Goal: Task Accomplishment & Management: Use online tool/utility

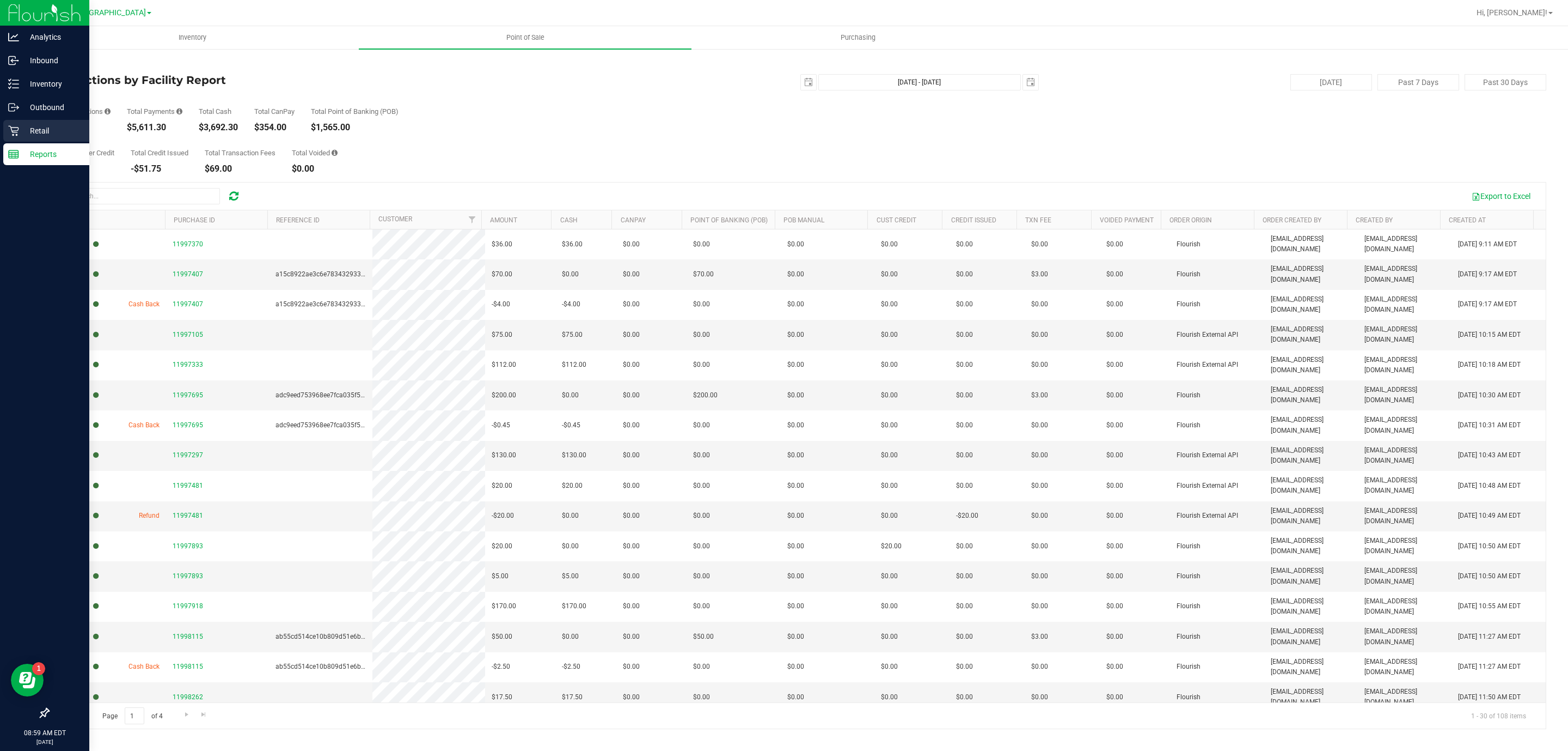
click at [13, 132] on icon at bounding box center [13, 131] width 11 height 11
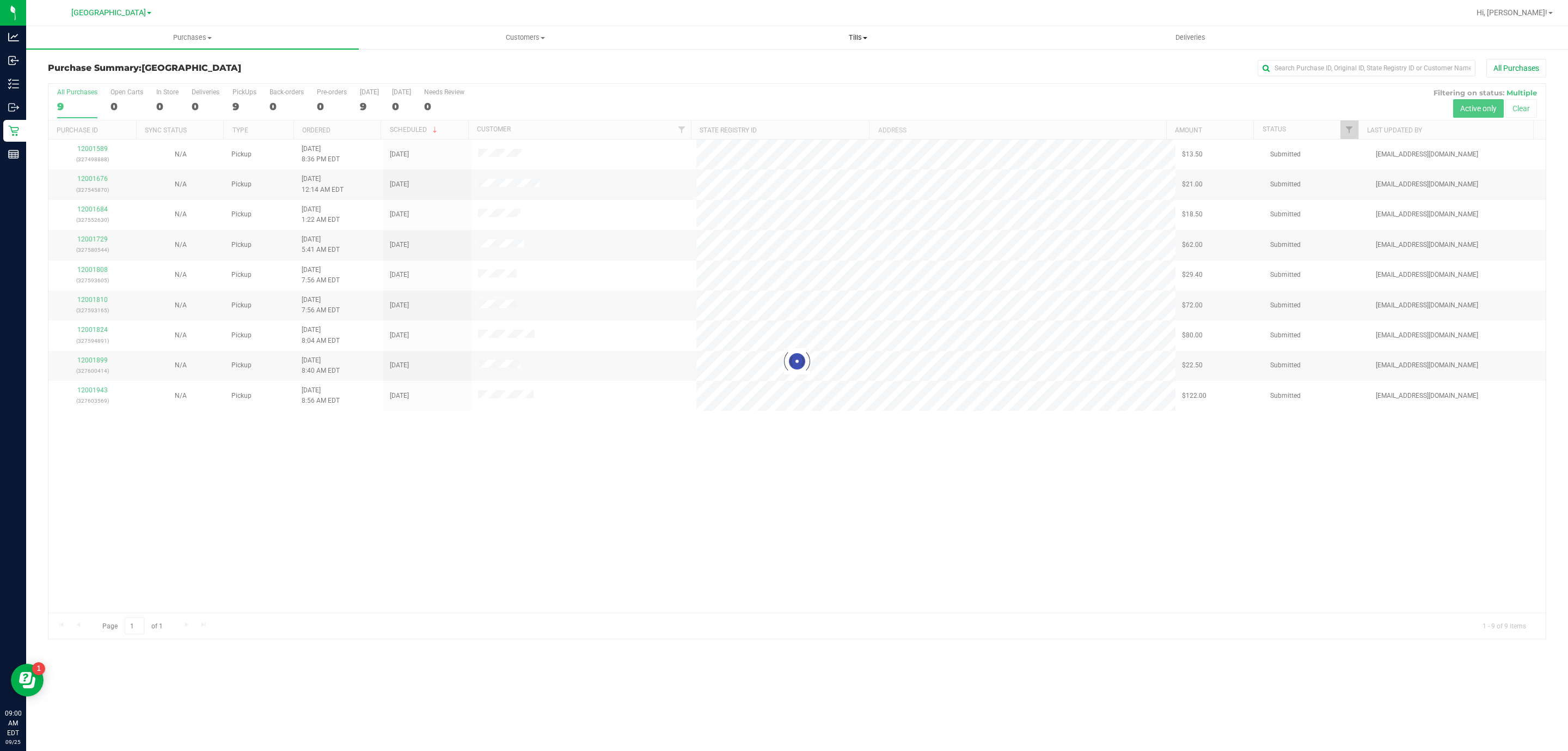
click at [856, 41] on span "Tills" at bounding box center [858, 38] width 332 height 10
click at [732, 65] on span "Manage tills" at bounding box center [728, 65] width 74 height 9
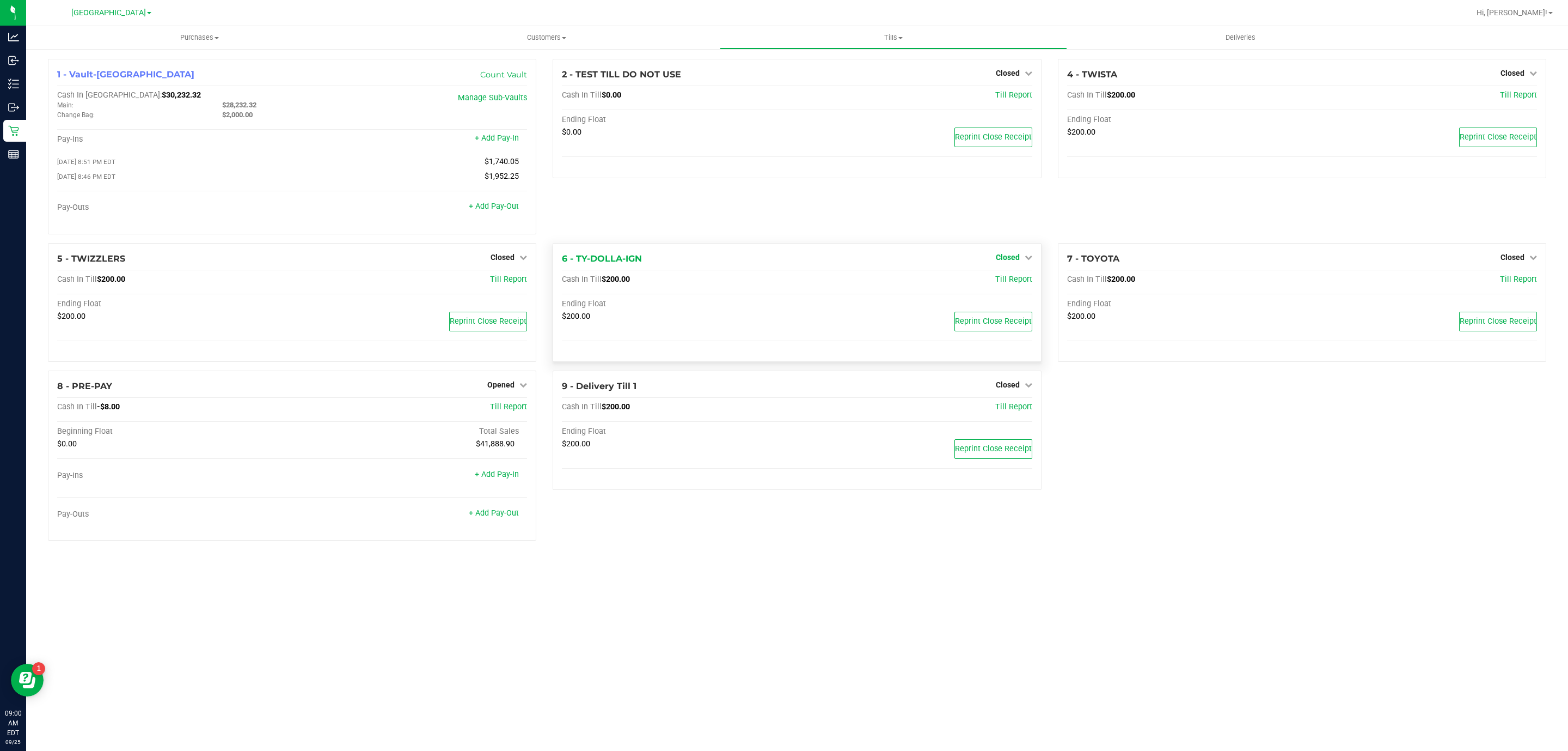
click at [1029, 261] on icon at bounding box center [1028, 257] width 8 height 8
click at [1017, 283] on link "Open Till" at bounding box center [1007, 280] width 29 height 9
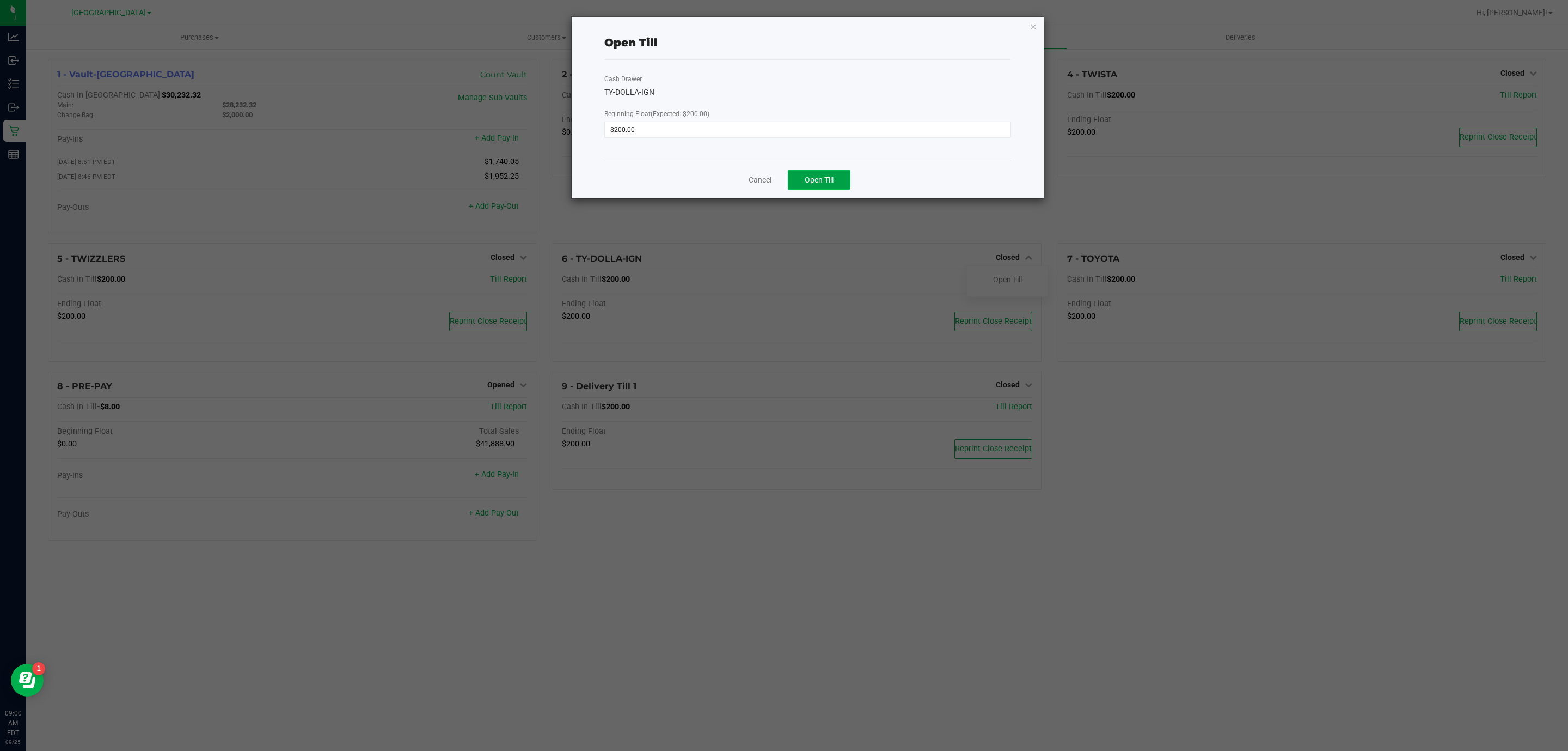
click at [823, 183] on span "Open Till" at bounding box center [819, 180] width 29 height 9
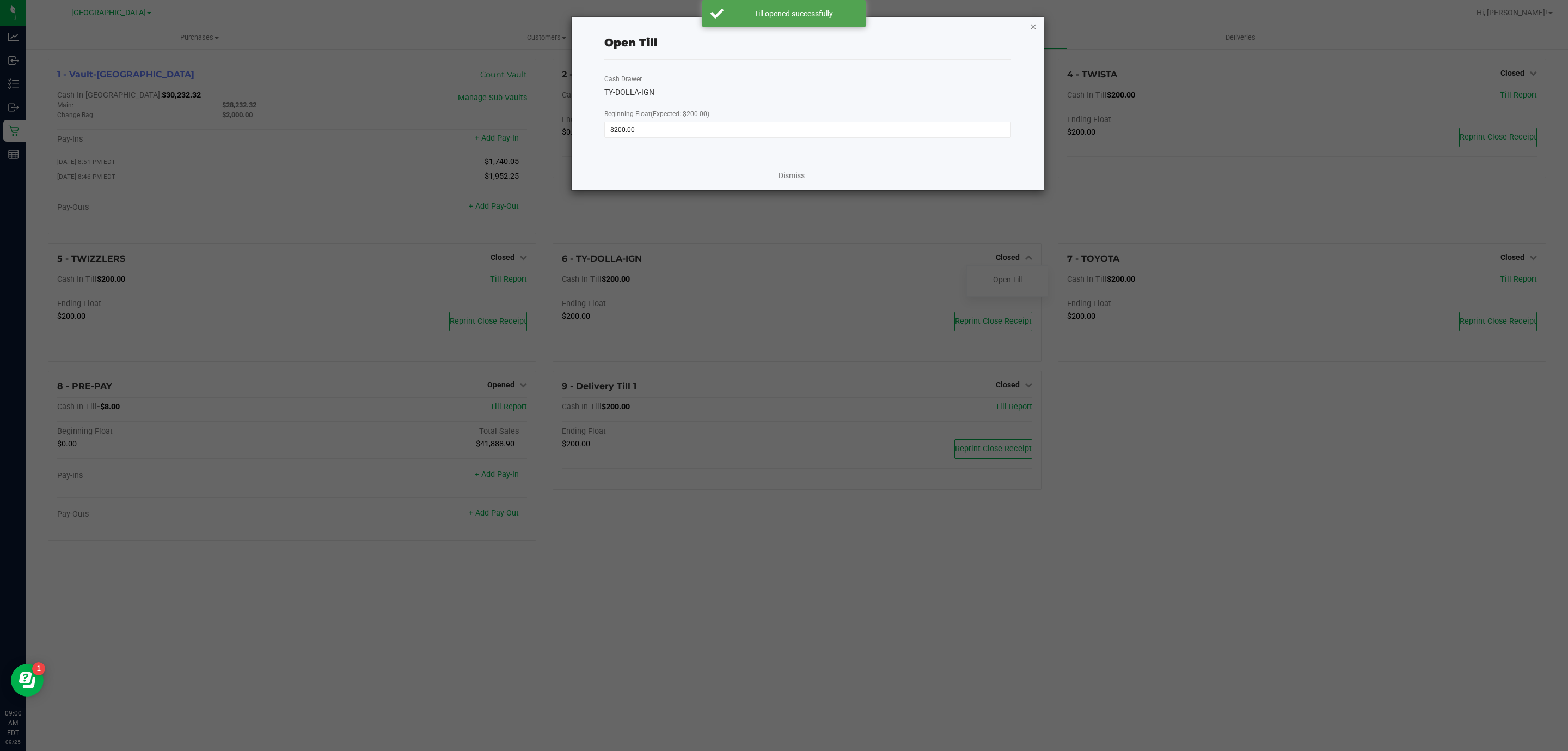
click at [1031, 25] on icon "button" at bounding box center [1033, 26] width 8 height 13
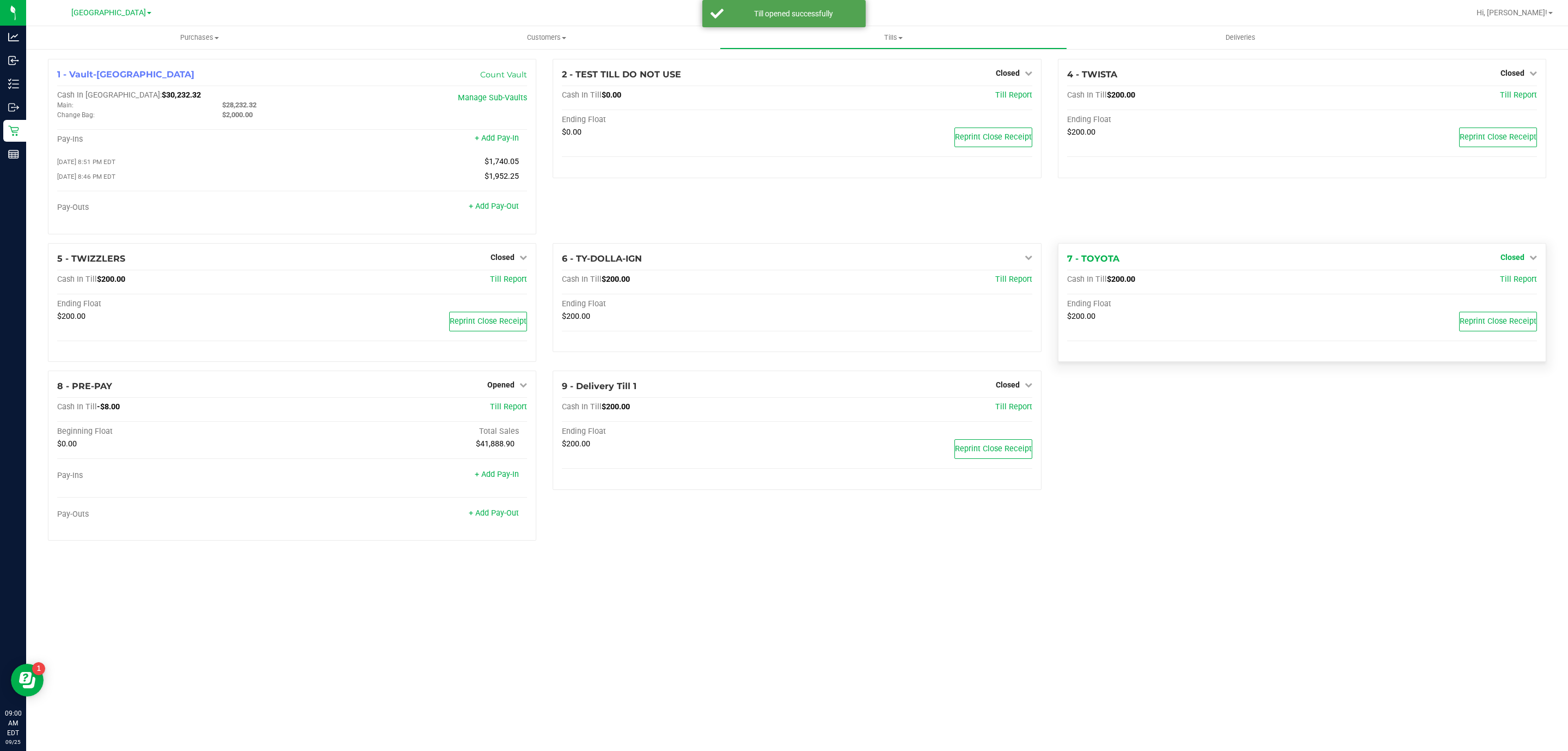
click at [1506, 255] on span "Closed" at bounding box center [1512, 257] width 24 height 9
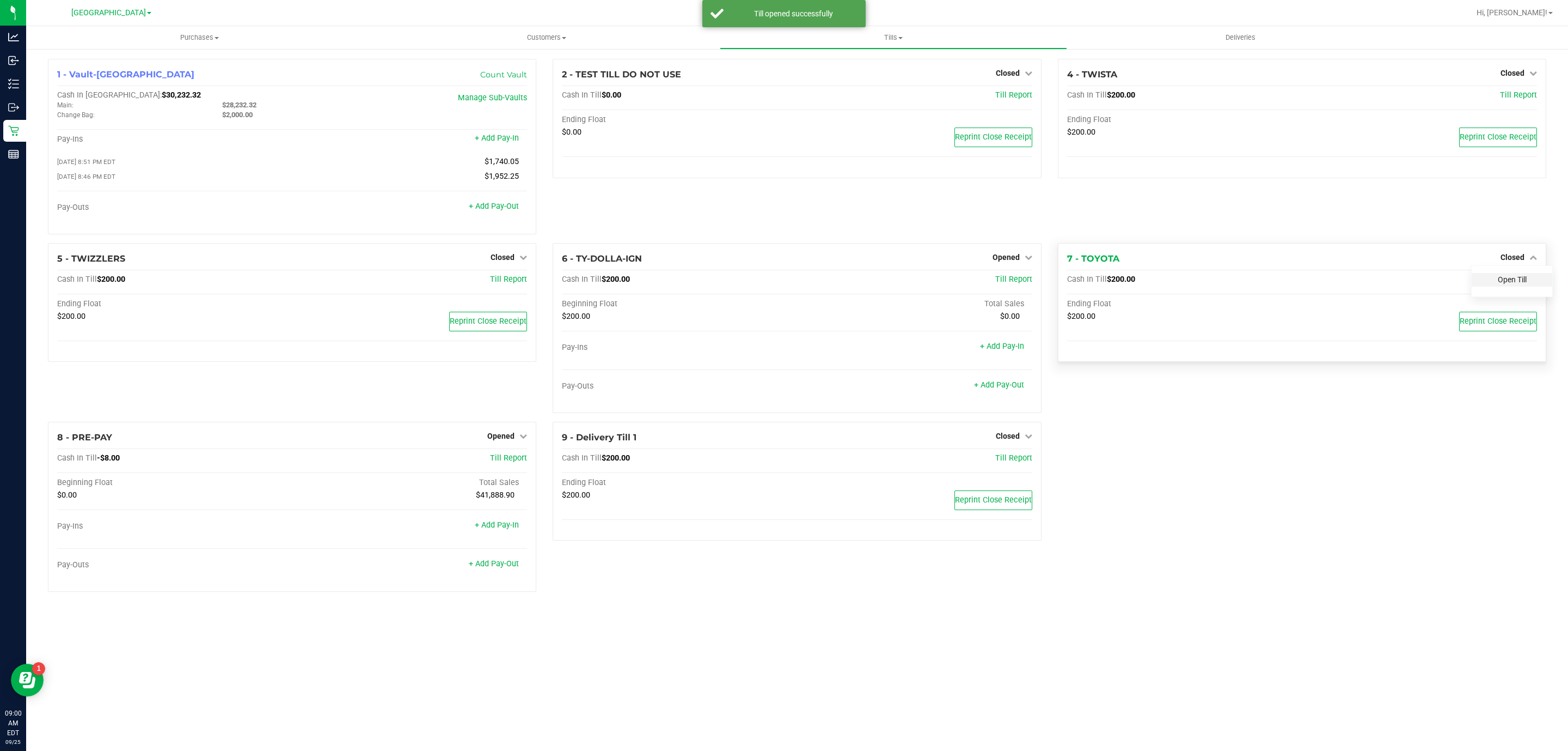
click at [1503, 283] on link "Open Till" at bounding box center [1512, 280] width 29 height 9
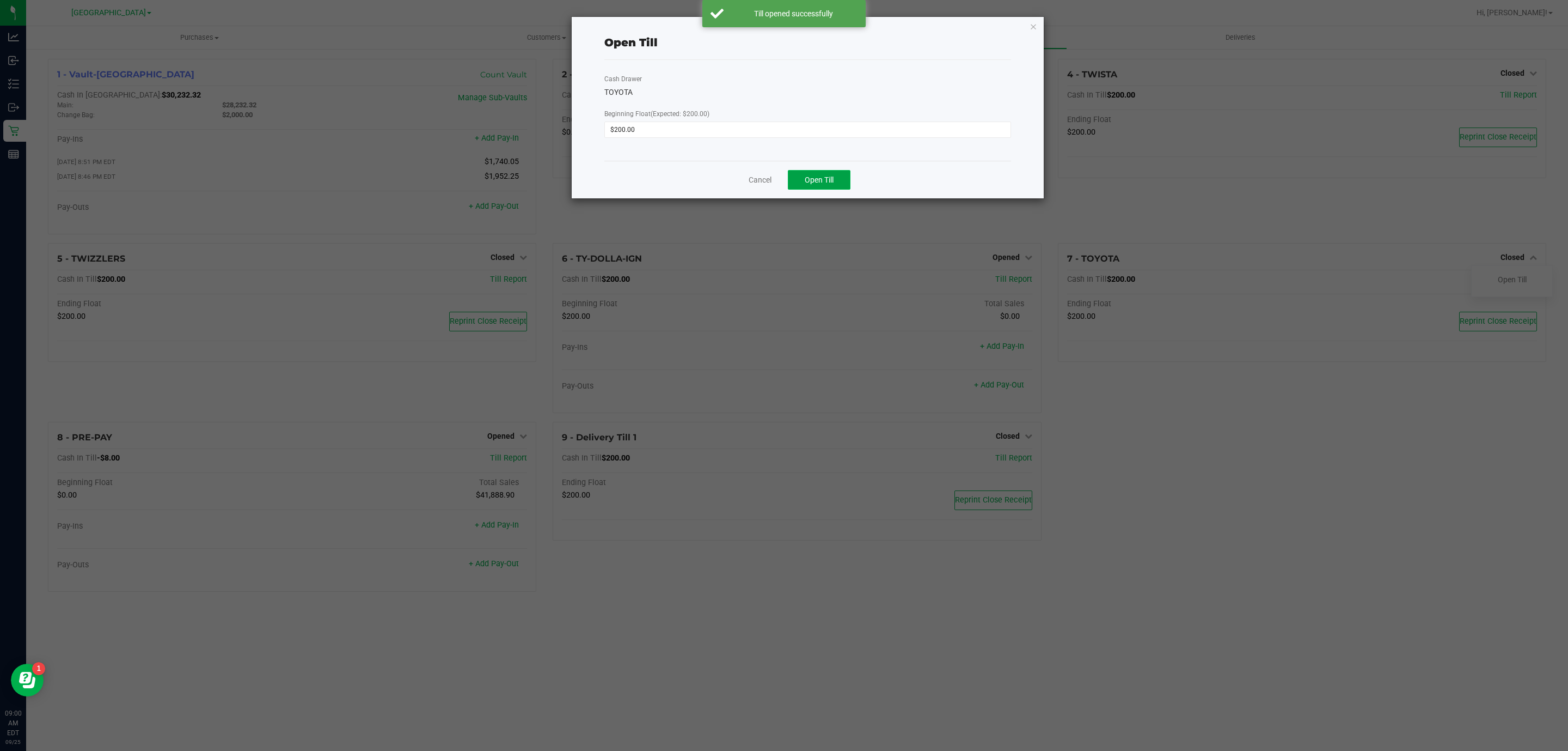
click at [822, 177] on span "Open Till" at bounding box center [819, 180] width 29 height 9
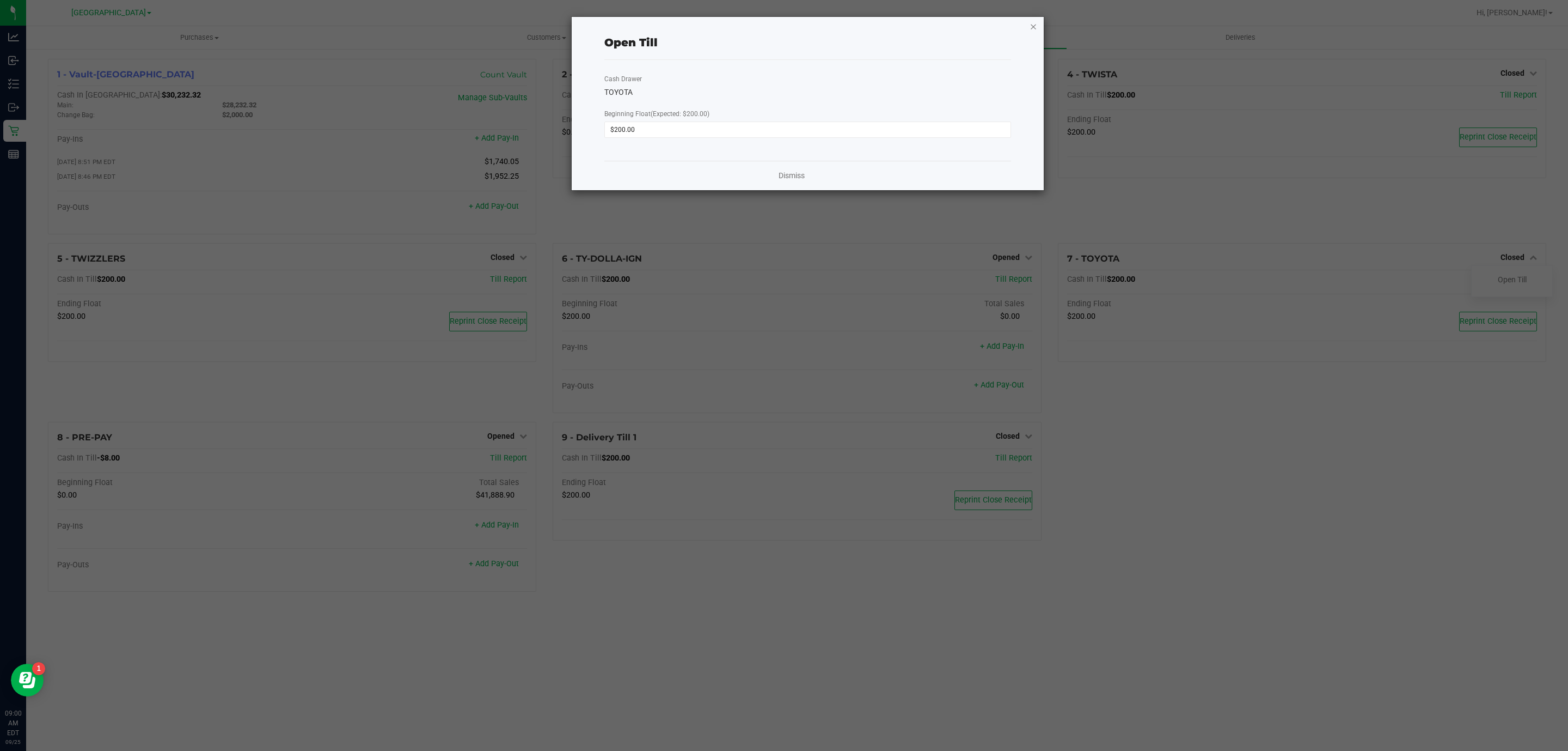
click at [1033, 29] on icon "button" at bounding box center [1033, 26] width 8 height 13
